Goal: Transaction & Acquisition: Purchase product/service

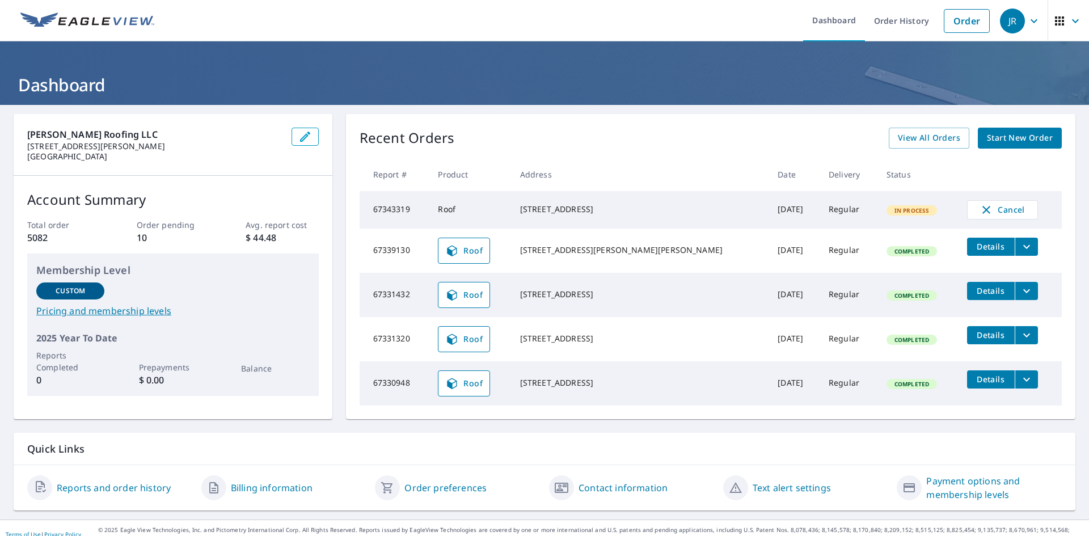
click at [950, 26] on link "Order" at bounding box center [967, 21] width 46 height 24
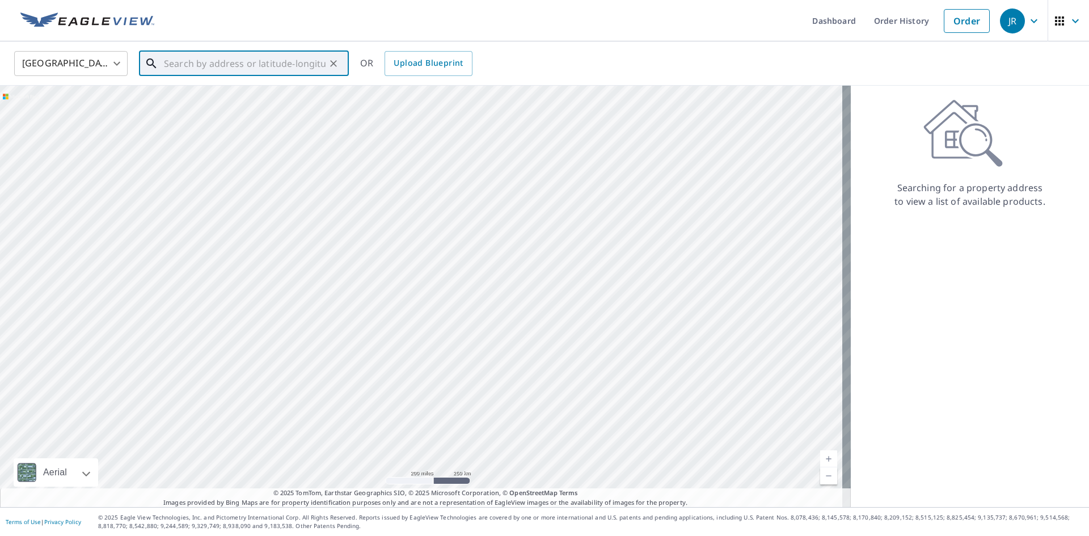
paste input "[STREET_ADDRESS]"
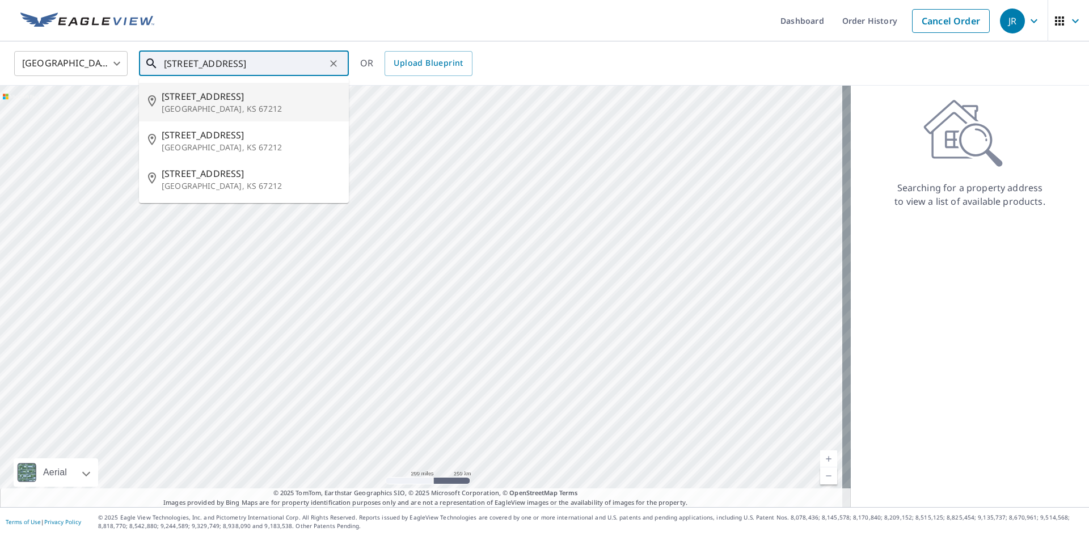
click at [212, 106] on p "[GEOGRAPHIC_DATA], KS 67212" at bounding box center [251, 108] width 178 height 11
type input "[STREET_ADDRESS]"
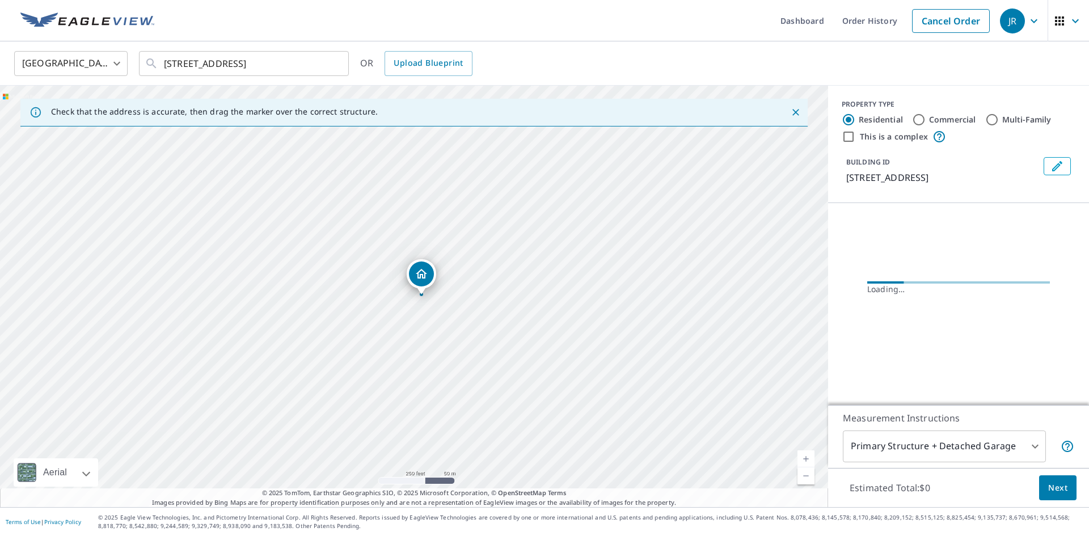
scroll to position [0, 0]
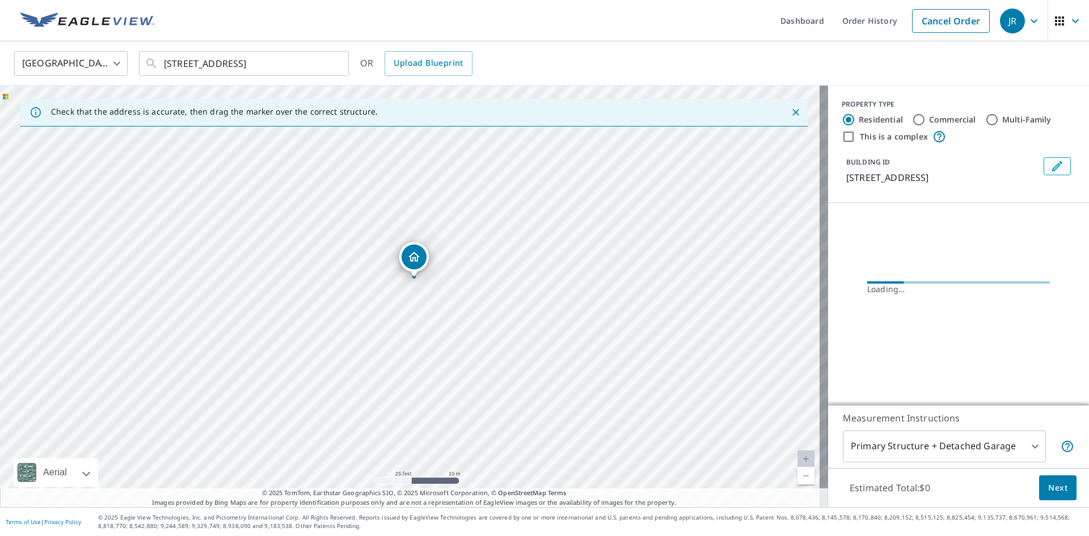
drag, startPoint x: 376, startPoint y: 287, endPoint x: 443, endPoint y: 299, distance: 68.7
click at [443, 299] on div "[STREET_ADDRESS]" at bounding box center [414, 297] width 828 height 422
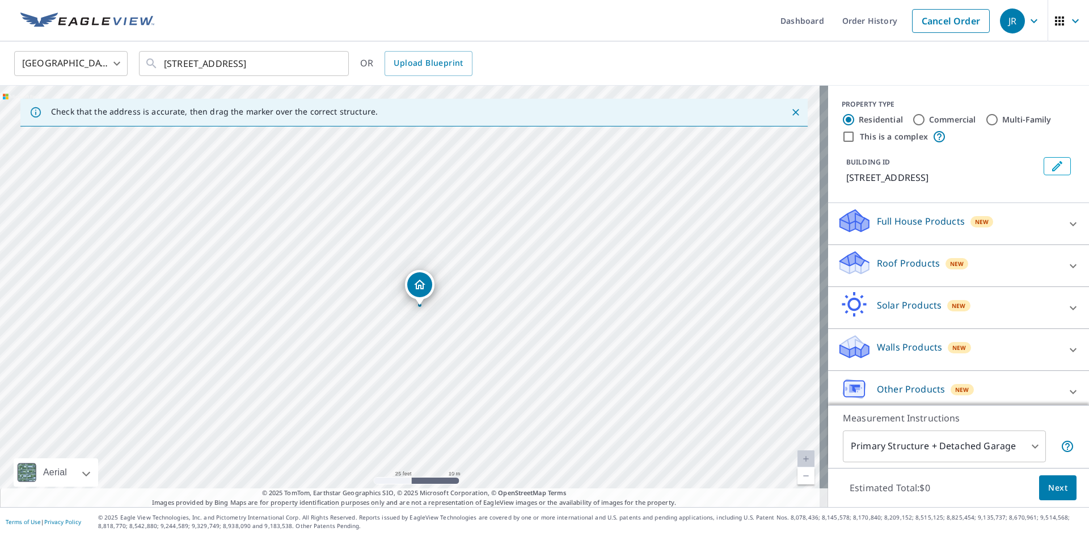
drag, startPoint x: 401, startPoint y: 301, endPoint x: 410, endPoint y: 312, distance: 14.5
click at [410, 312] on div "[STREET_ADDRESS]" at bounding box center [414, 297] width 828 height 422
click at [405, 319] on div "[STREET_ADDRESS]" at bounding box center [414, 297] width 828 height 422
drag, startPoint x: 420, startPoint y: 283, endPoint x: 412, endPoint y: 281, distance: 7.6
click at [1067, 266] on icon at bounding box center [1074, 266] width 14 height 14
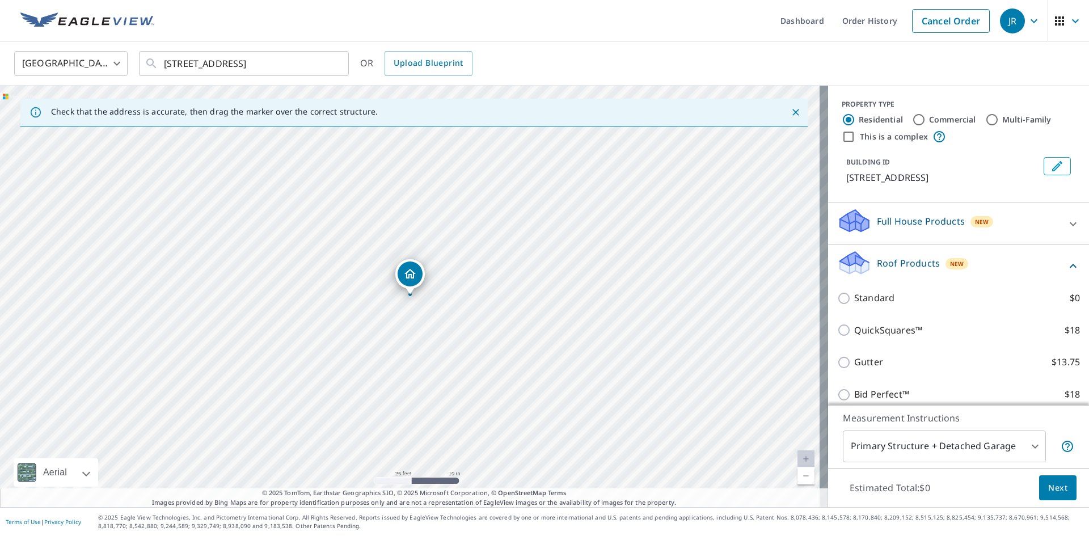
scroll to position [113, 0]
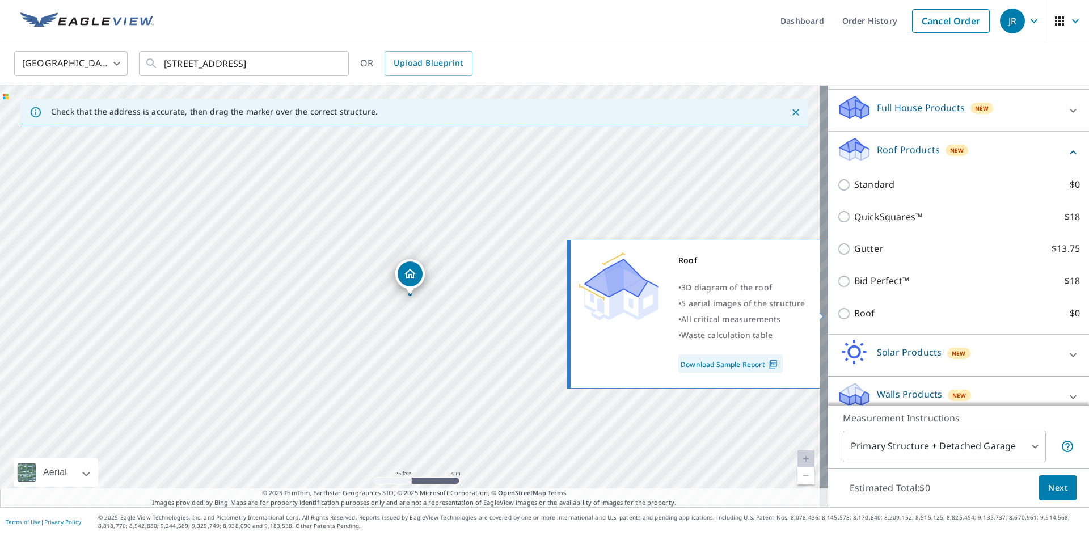
click at [840, 315] on input "Roof $0" at bounding box center [845, 314] width 17 height 14
checkbox input "true"
type input "3"
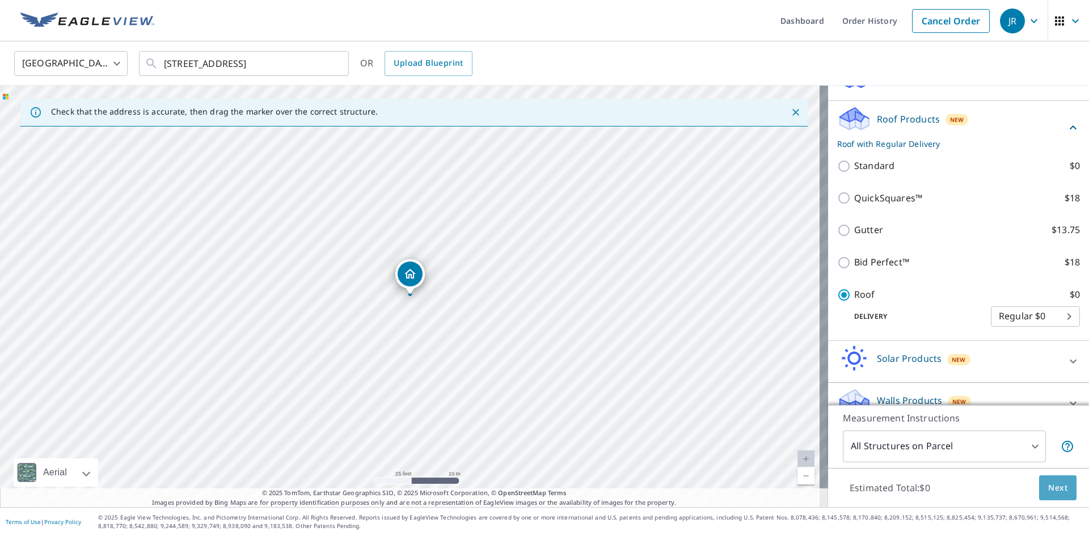
click at [1048, 488] on span "Next" at bounding box center [1057, 488] width 19 height 14
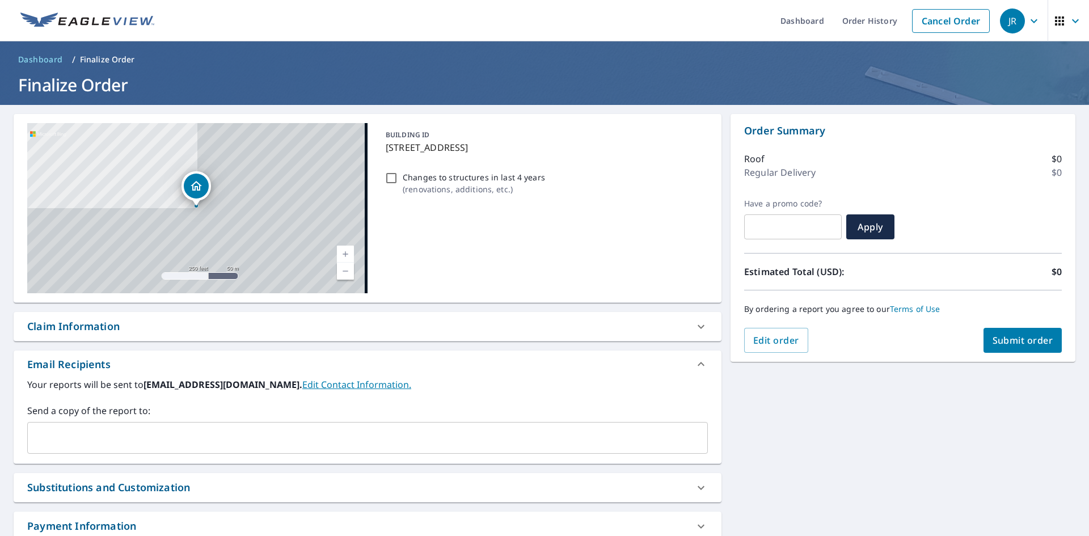
click at [115, 441] on input "text" at bounding box center [359, 438] width 654 height 22
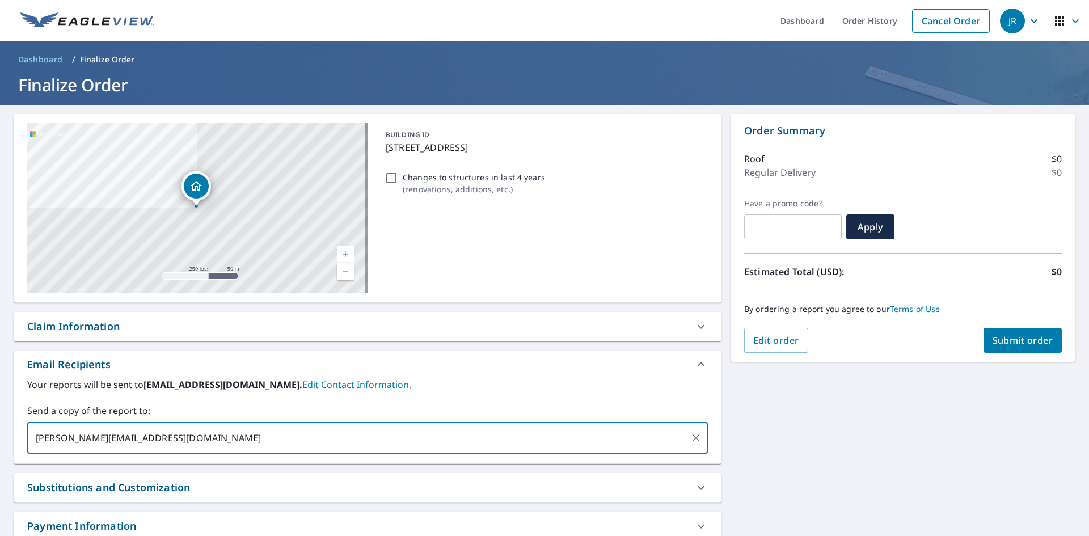
type input "[PERSON_NAME][EMAIL_ADDRESS][DOMAIN_NAME]"
click at [1034, 336] on span "Submit order" at bounding box center [1023, 340] width 61 height 12
checkbox input "true"
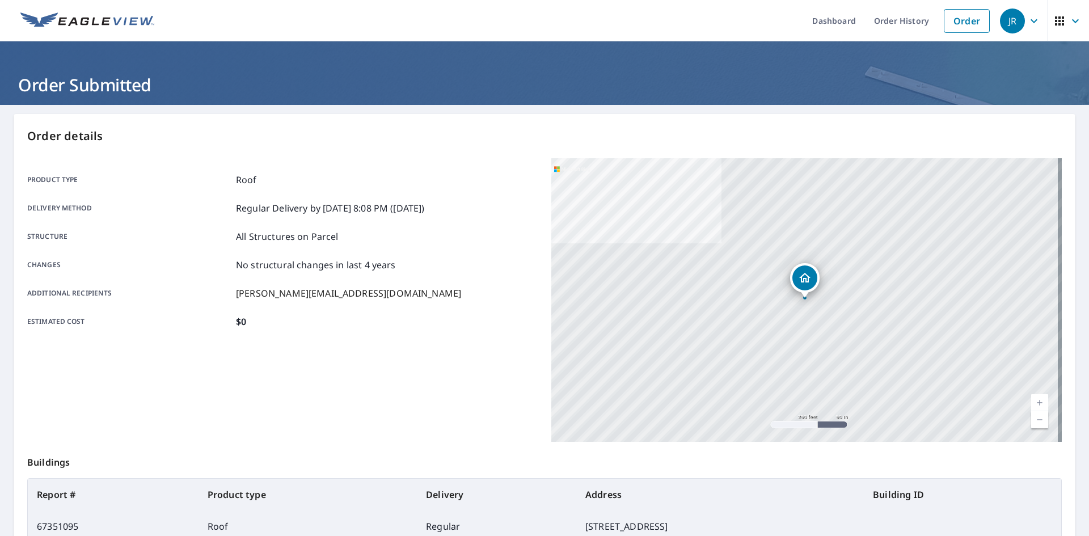
click at [348, 340] on div "Product type Roof Delivery method Regular Delivery by [DATE] 8:08 PM ([DATE]) S…" at bounding box center [282, 250] width 511 height 185
drag, startPoint x: 343, startPoint y: 334, endPoint x: 293, endPoint y: 332, distance: 49.9
click at [293, 332] on div "Product type Roof Delivery method Regular Delivery by [DATE] 8:08 PM ([DATE]) S…" at bounding box center [282, 250] width 511 height 185
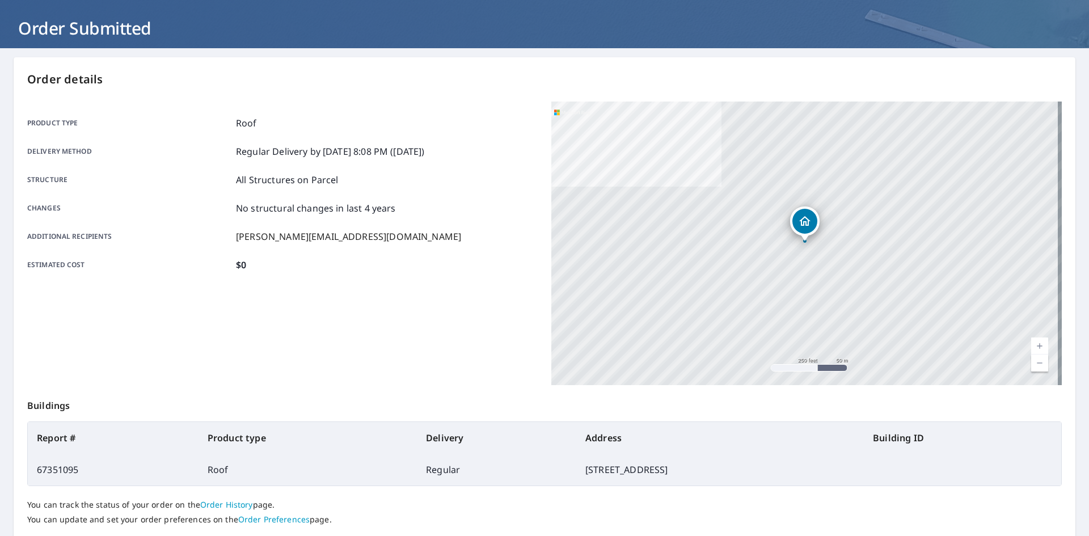
click at [297, 307] on div "Product type Roof Delivery method Regular Delivery by [DATE] 8:08 PM ([DATE]) S…" at bounding box center [282, 244] width 511 height 284
drag, startPoint x: 297, startPoint y: 307, endPoint x: 284, endPoint y: 305, distance: 13.2
click at [284, 305] on div "Product type Roof Delivery method Regular Delivery by [DATE] 8:08 PM ([DATE]) S…" at bounding box center [282, 244] width 511 height 284
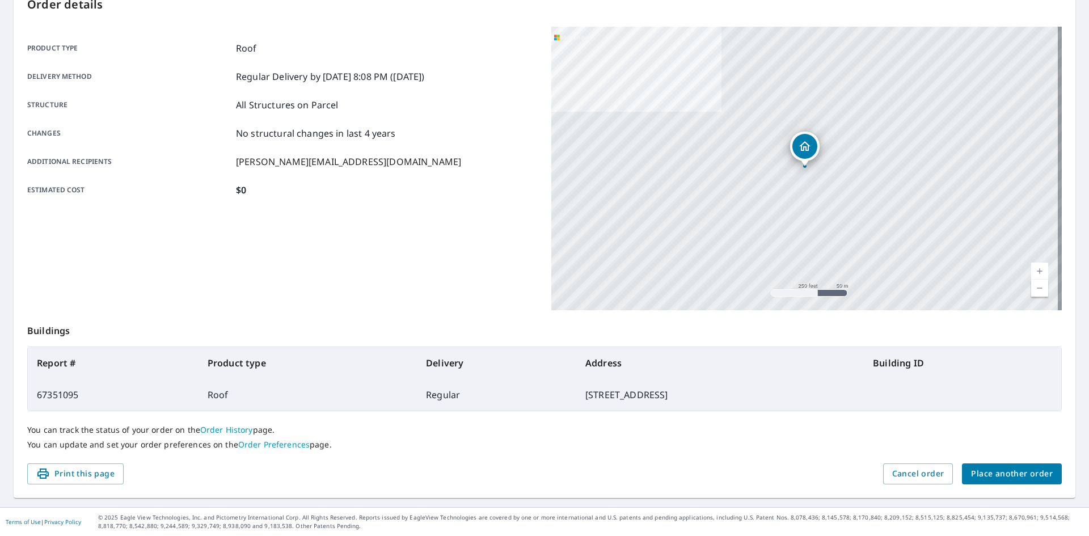
scroll to position [0, 0]
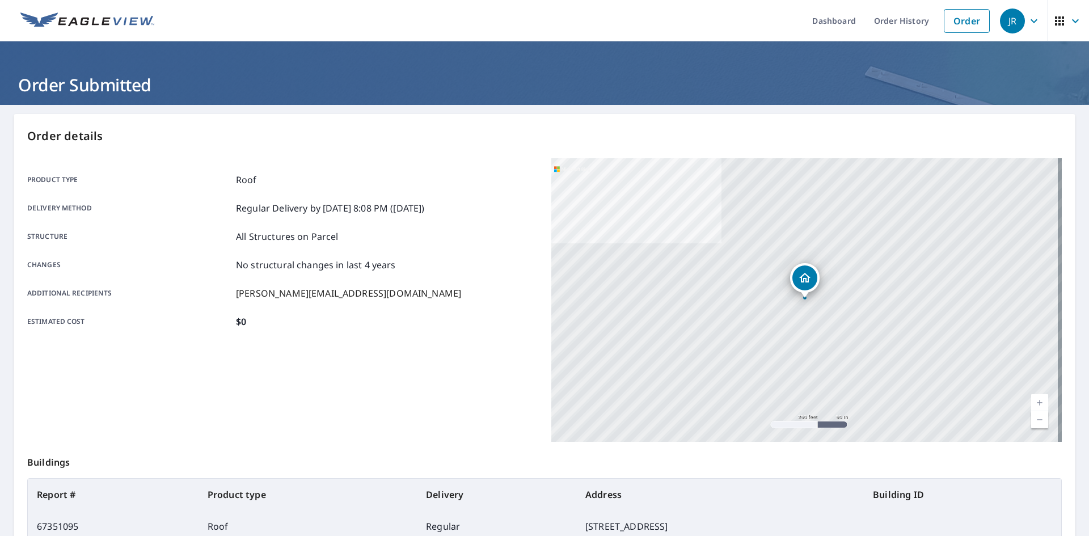
click at [268, 314] on div "Product type Roof Delivery method Regular Delivery by [DATE] 8:08 PM ([DATE]) S…" at bounding box center [282, 250] width 511 height 155
